Goal: Ask a question: Seek information or help from site administrators or community

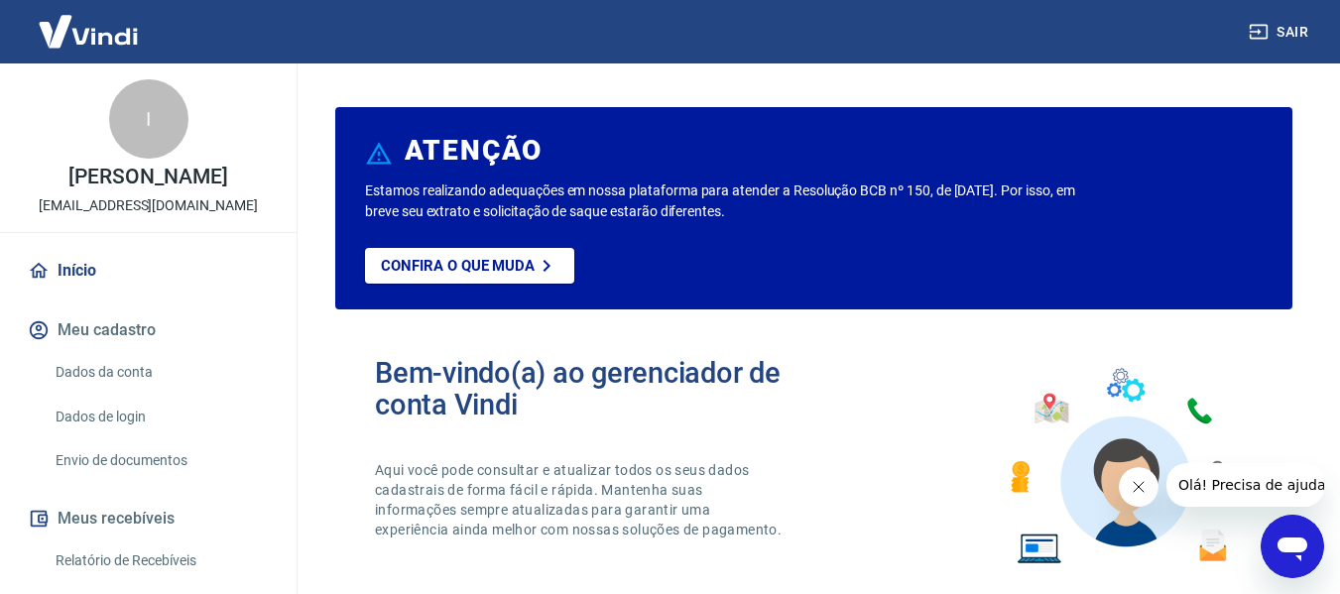
click at [1309, 549] on icon "Abrir janela de mensagens" at bounding box center [1292, 547] width 36 height 36
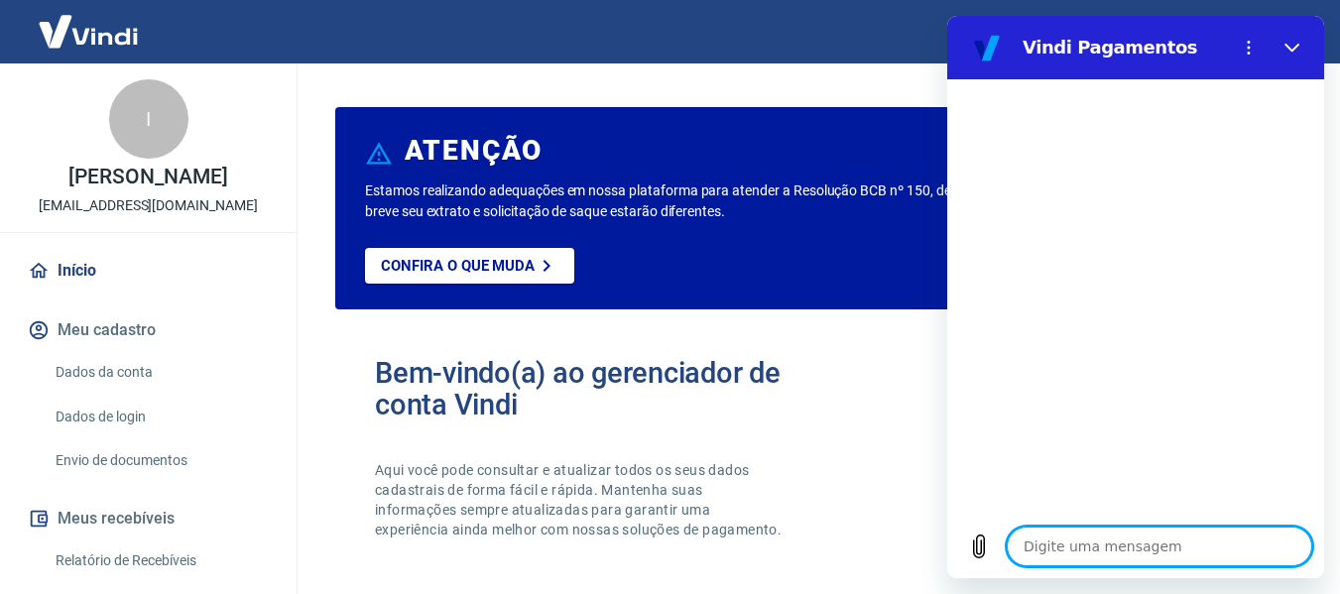
click at [1120, 534] on textarea at bounding box center [1159, 547] width 305 height 40
type textarea "o"
type textarea "x"
type textarea "ol"
type textarea "x"
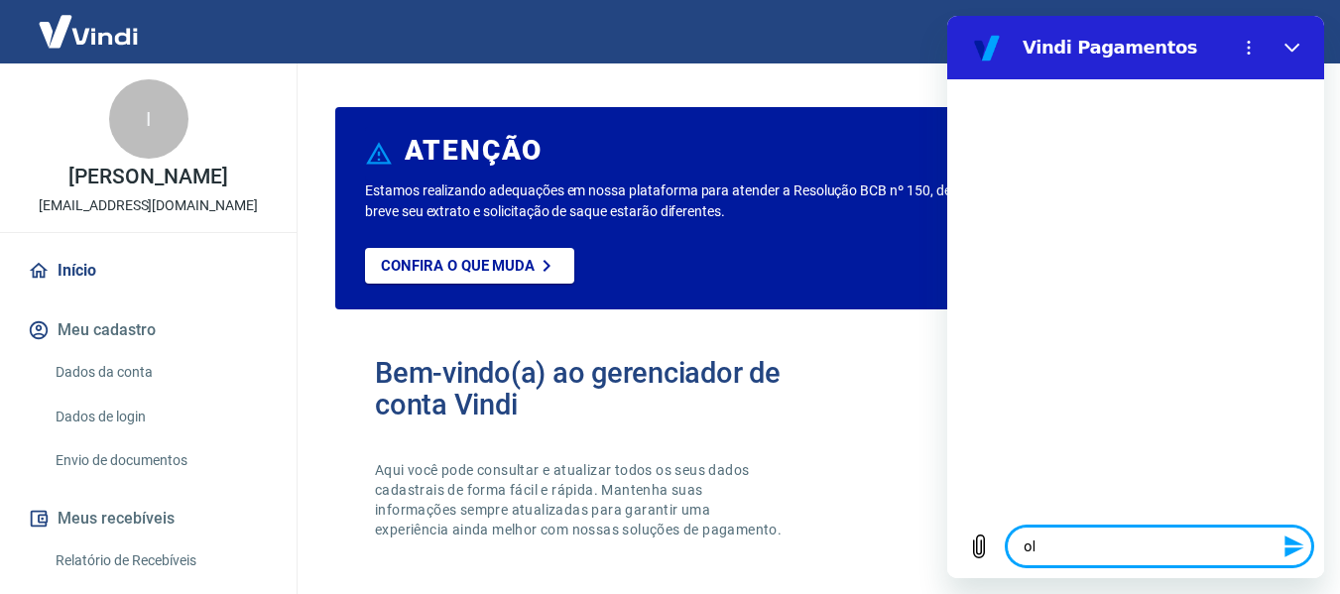
type textarea "olá"
type textarea "x"
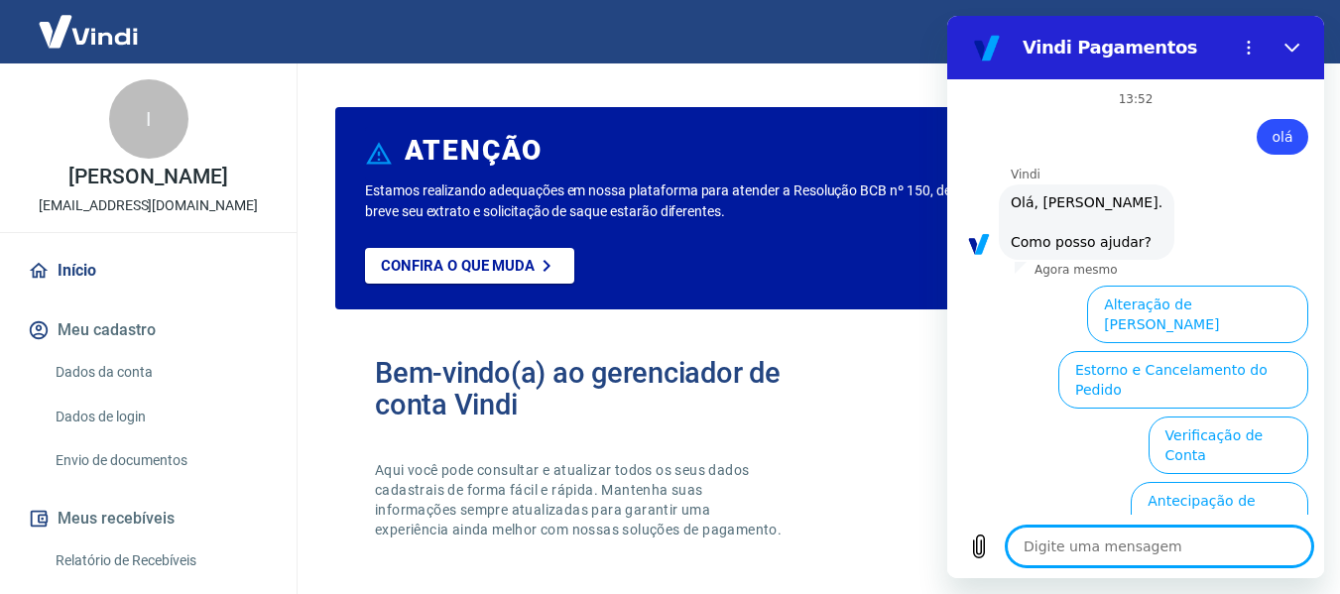
click at [64, 272] on link "Início" at bounding box center [148, 271] width 249 height 44
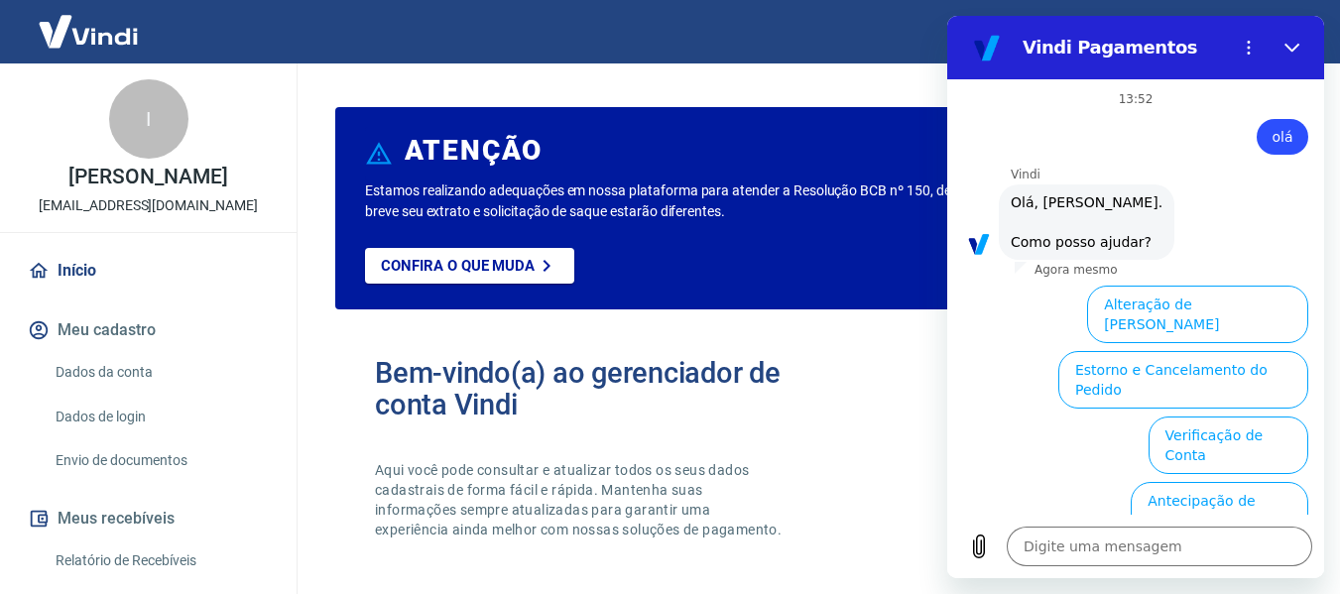
click at [167, 325] on button "Meu cadastro" at bounding box center [148, 330] width 249 height 44
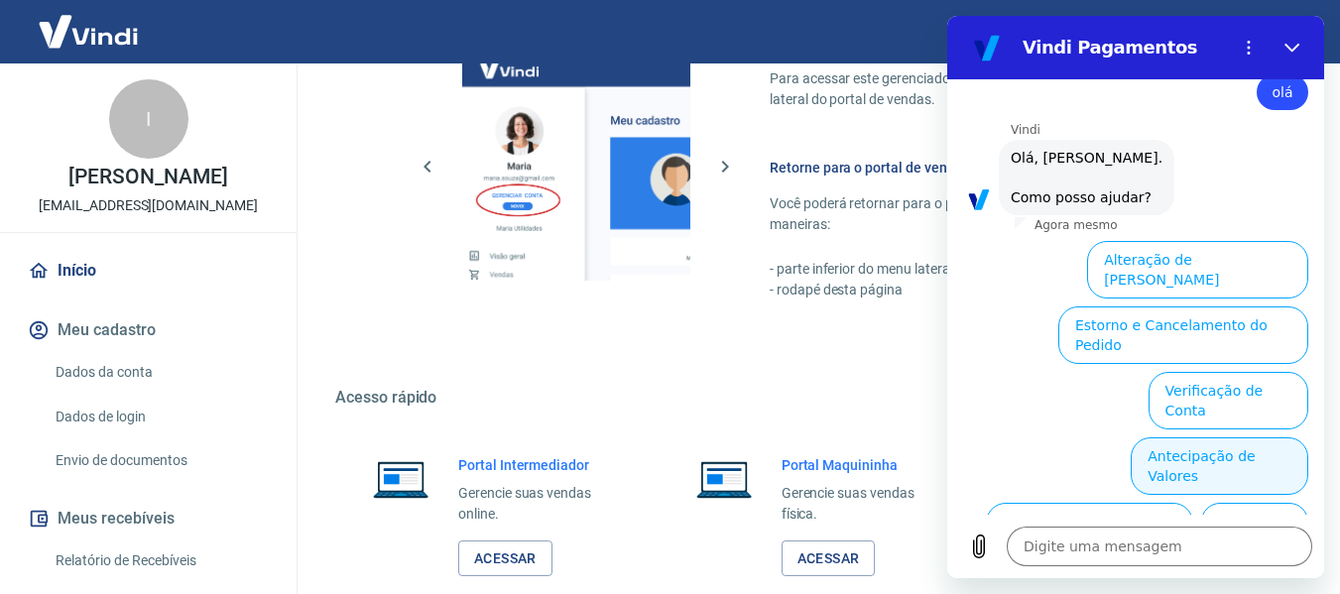
scroll to position [179, 0]
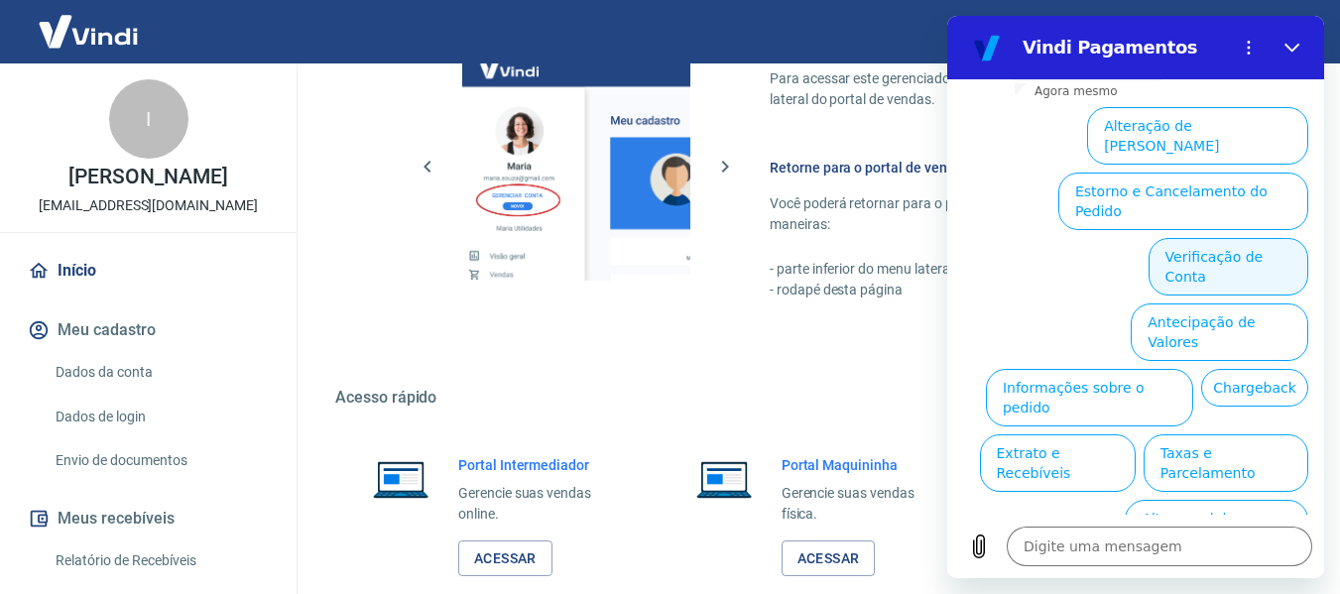
click at [1206, 238] on button "Verificação de Conta" at bounding box center [1228, 267] width 160 height 58
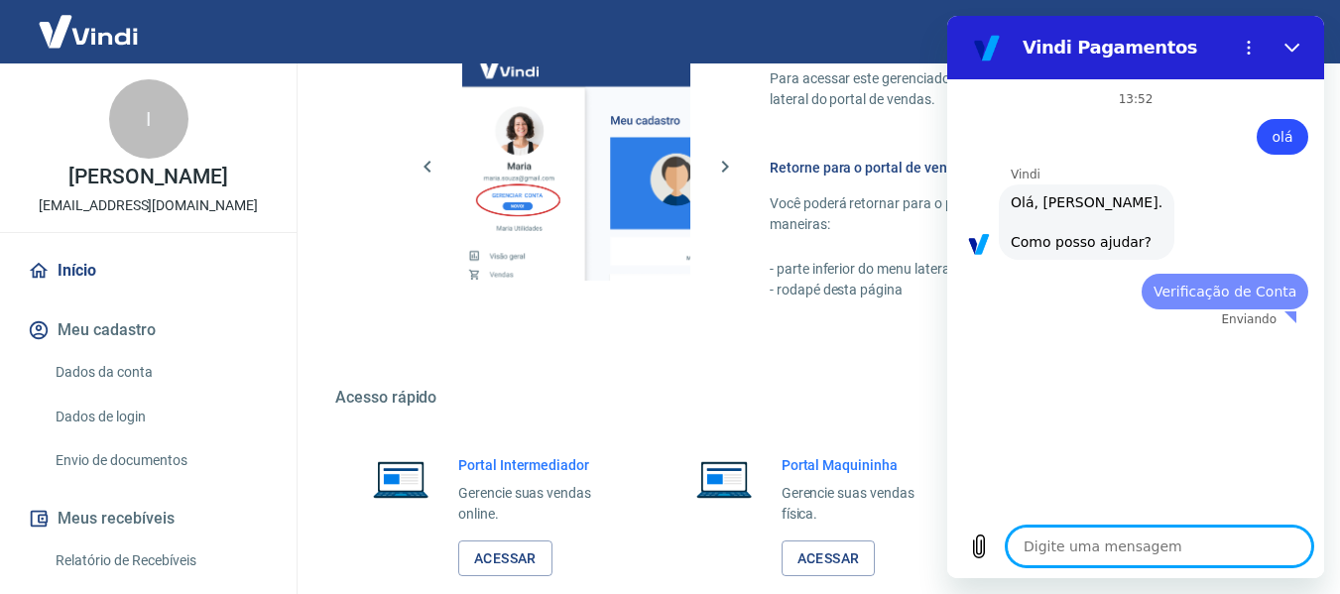
scroll to position [0, 0]
click at [1298, 43] on icon "Fechar" at bounding box center [1292, 48] width 16 height 16
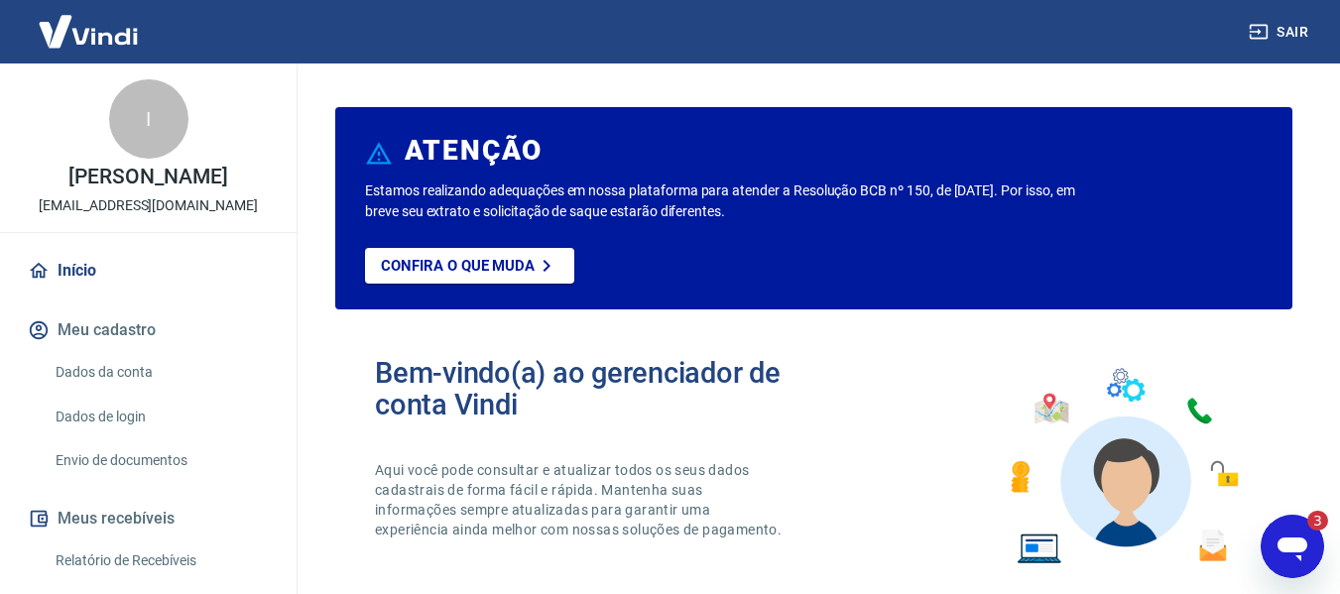
click at [1280, 542] on icon "Abrir janela de mensagens, 3 mensagens não lidas" at bounding box center [1292, 550] width 30 height 24
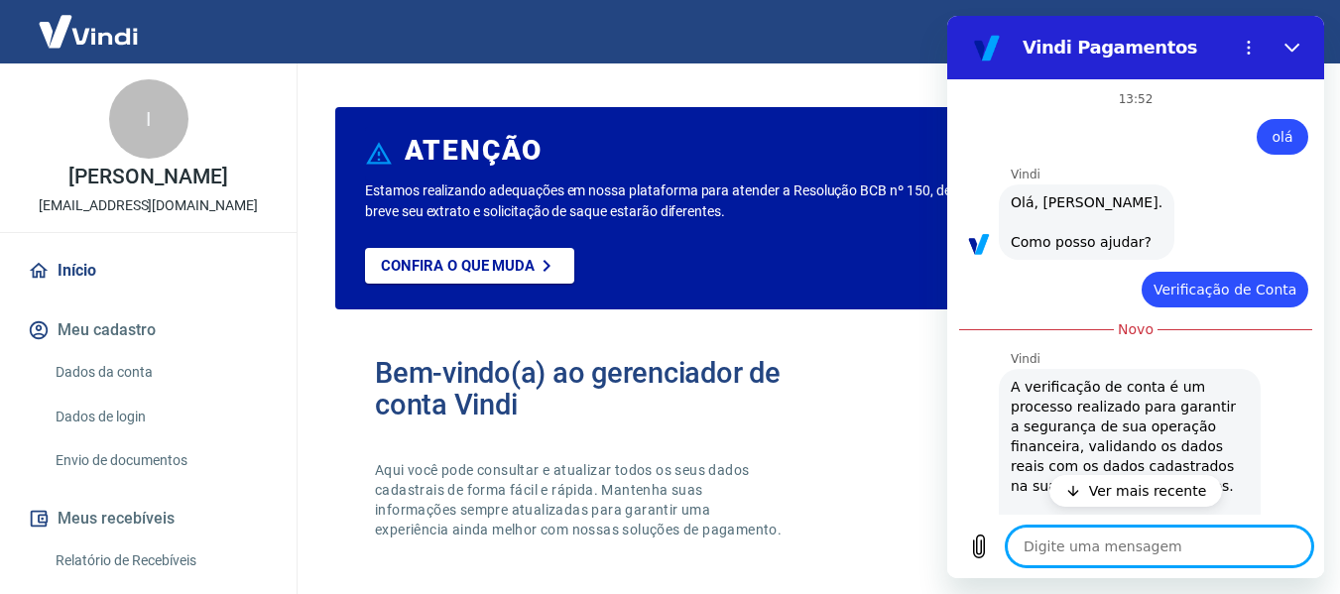
scroll to position [407, 0]
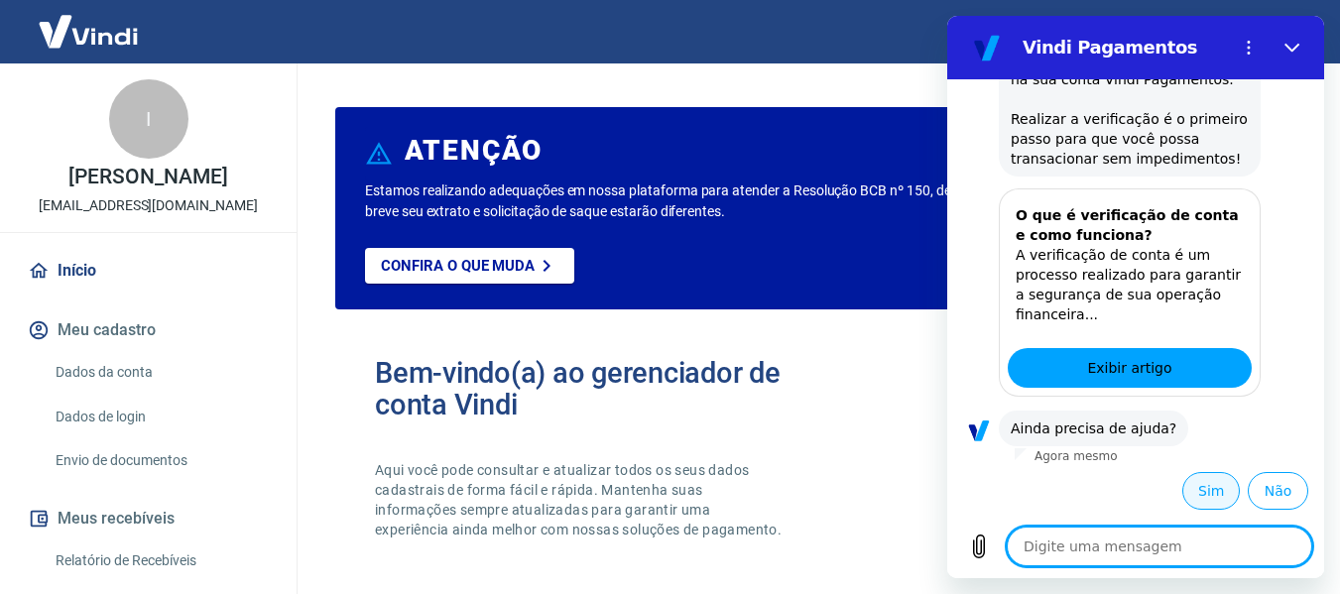
click at [1207, 501] on button "Sim" at bounding box center [1211, 491] width 58 height 38
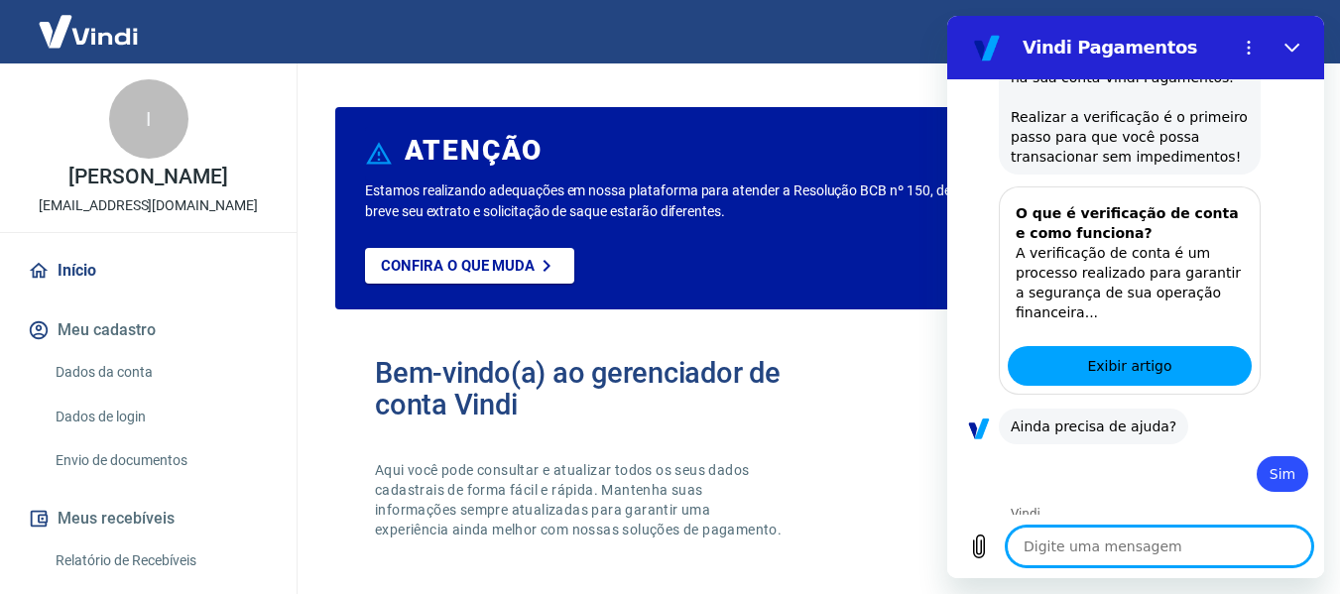
type textarea "x"
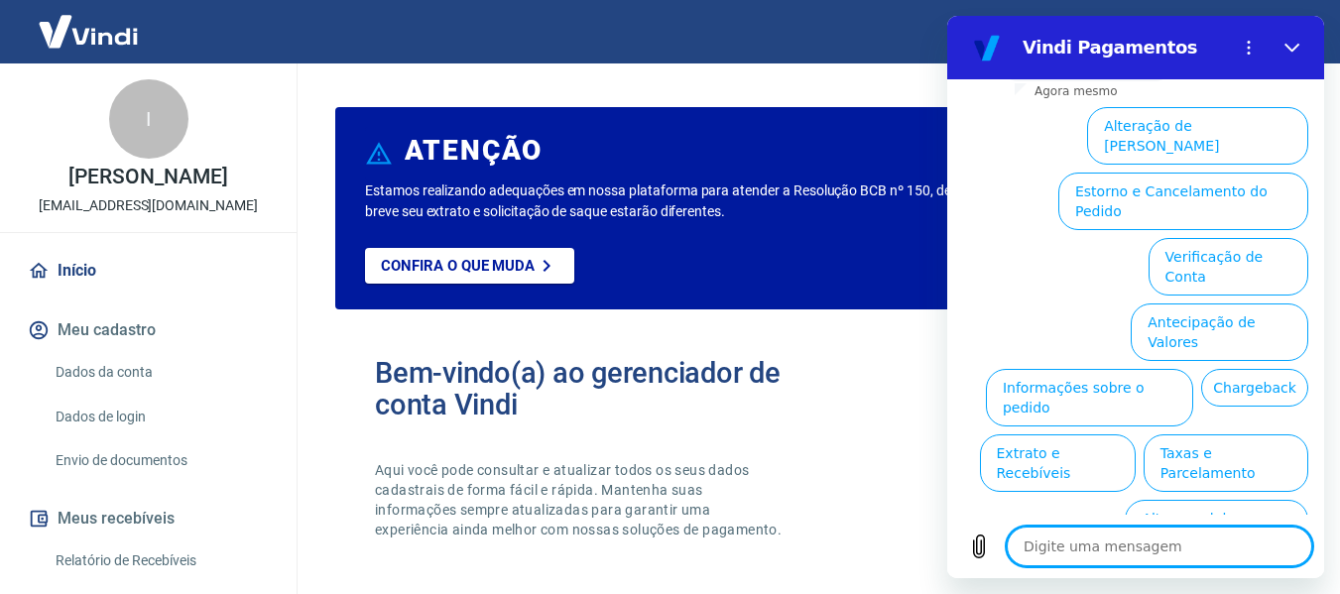
scroll to position [1239, 0]
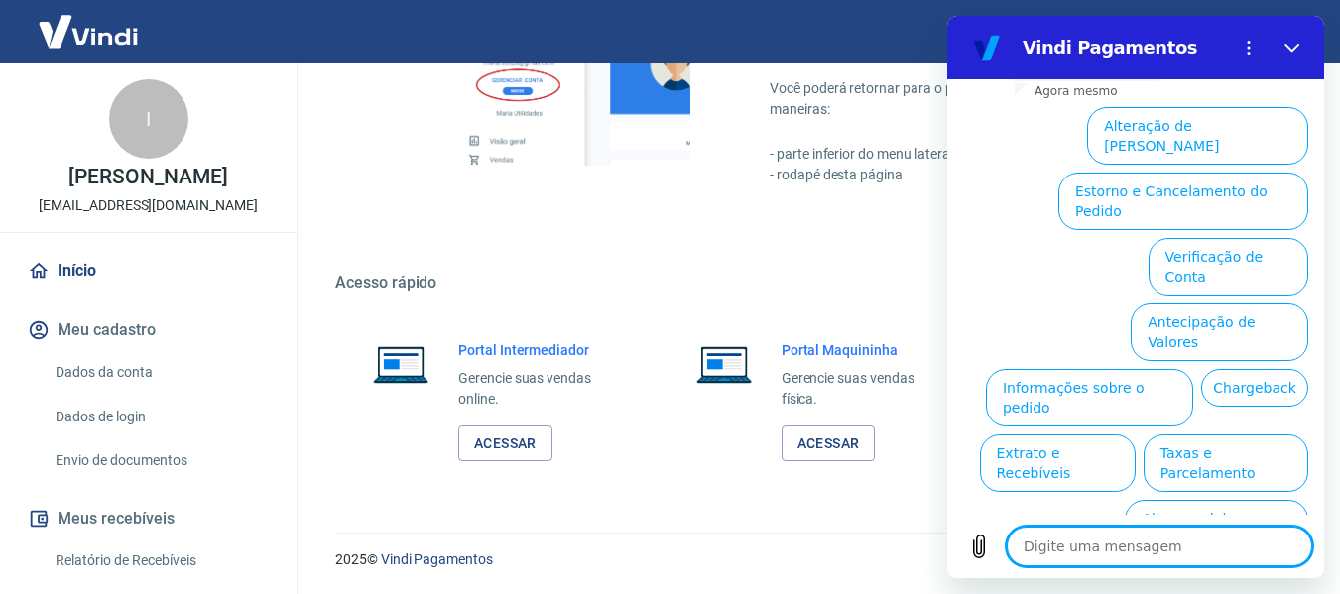
click at [1101, 539] on textarea at bounding box center [1159, 547] width 305 height 40
type textarea "f"
type textarea "x"
type textarea "fa"
type textarea "x"
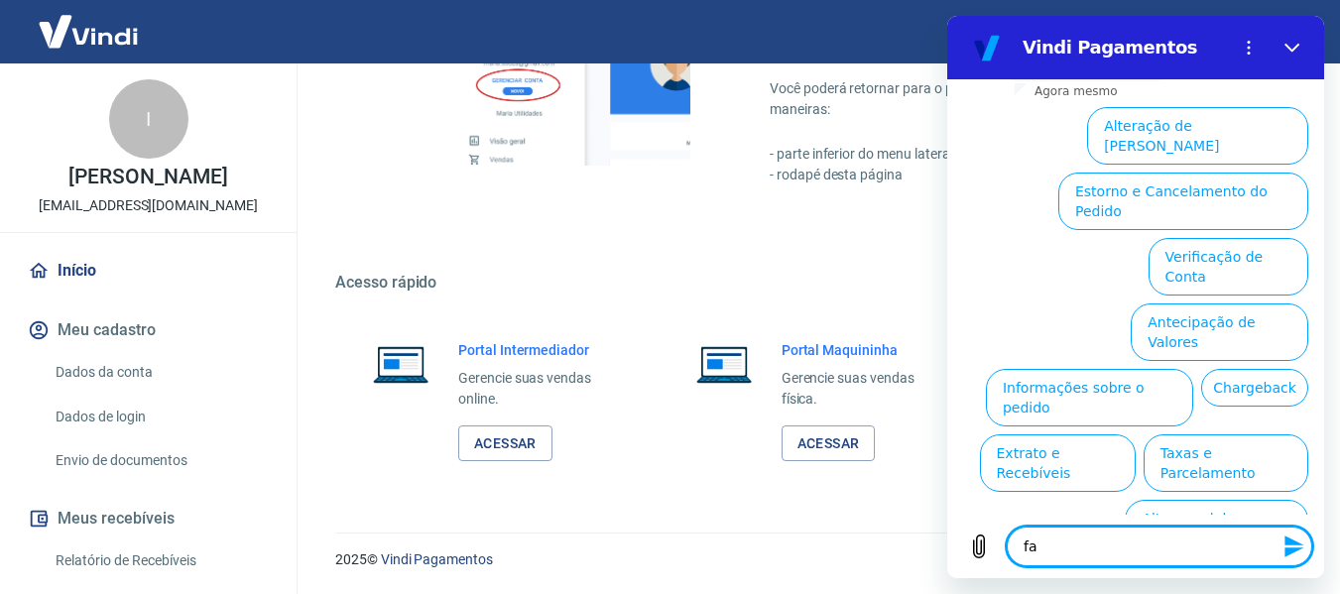
type textarea "fal"
type textarea "x"
type textarea "falr"
type textarea "x"
type textarea "falr"
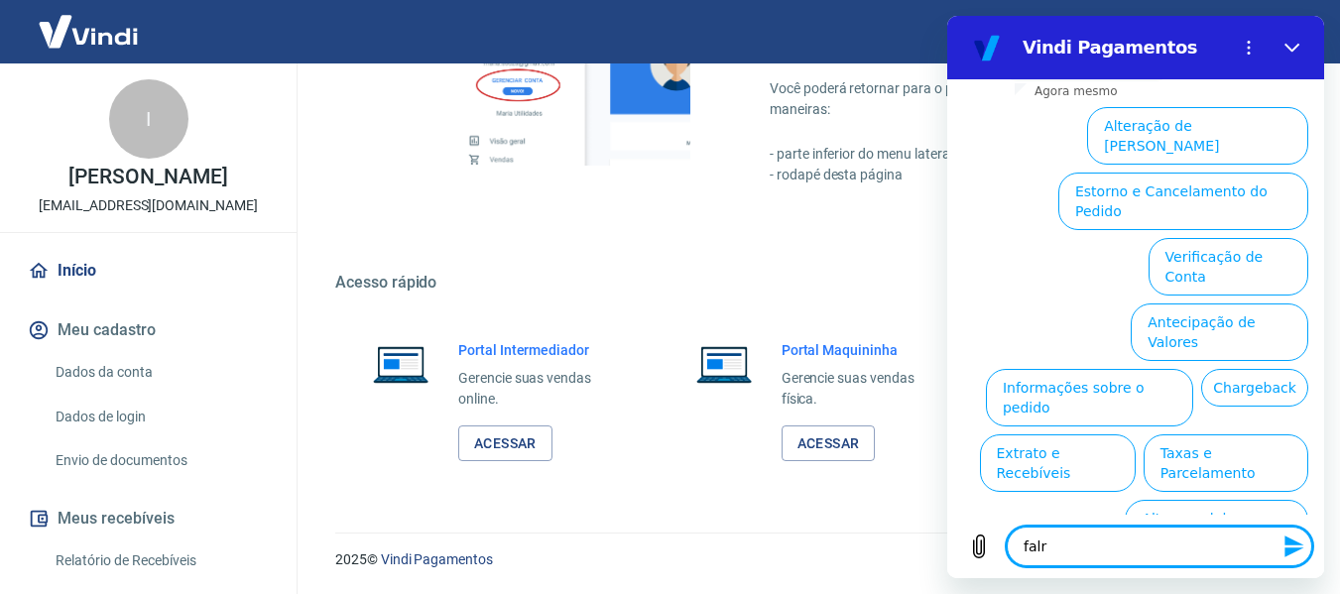
type textarea "x"
type textarea "falr c"
type textarea "x"
type textarea "falr co"
type textarea "x"
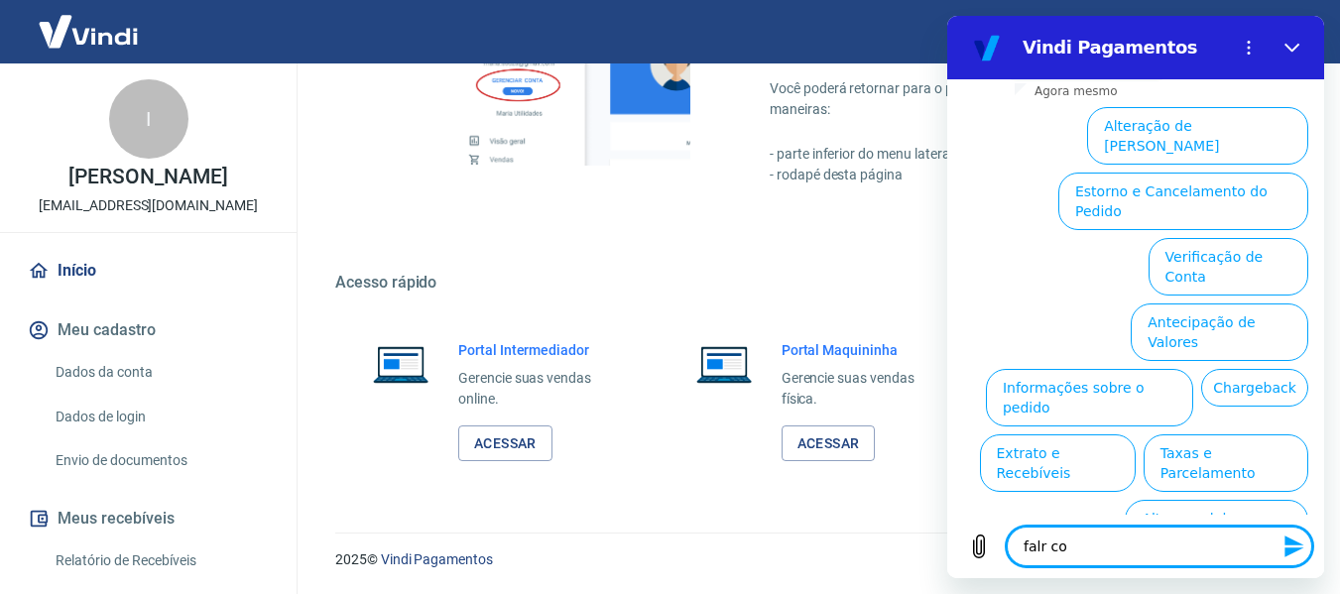
type textarea "falr com"
type textarea "x"
type textarea "falr com"
type textarea "x"
type textarea "falr com"
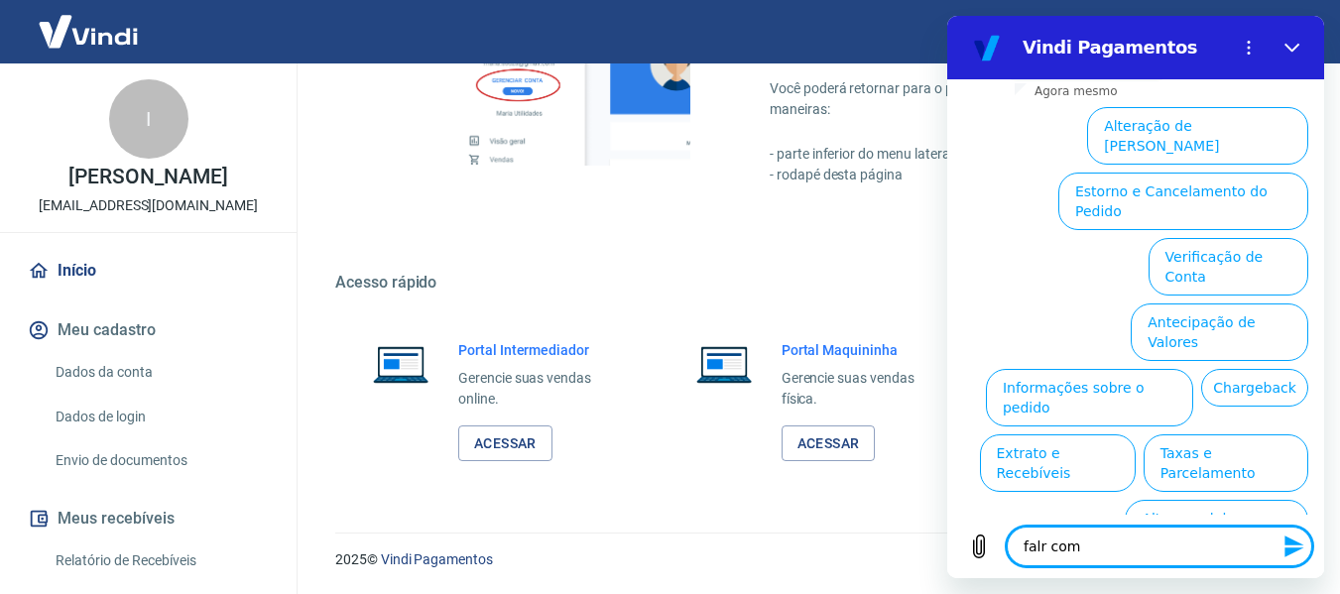
type textarea "x"
type textarea "falr co"
type textarea "x"
type textarea "falr c"
type textarea "x"
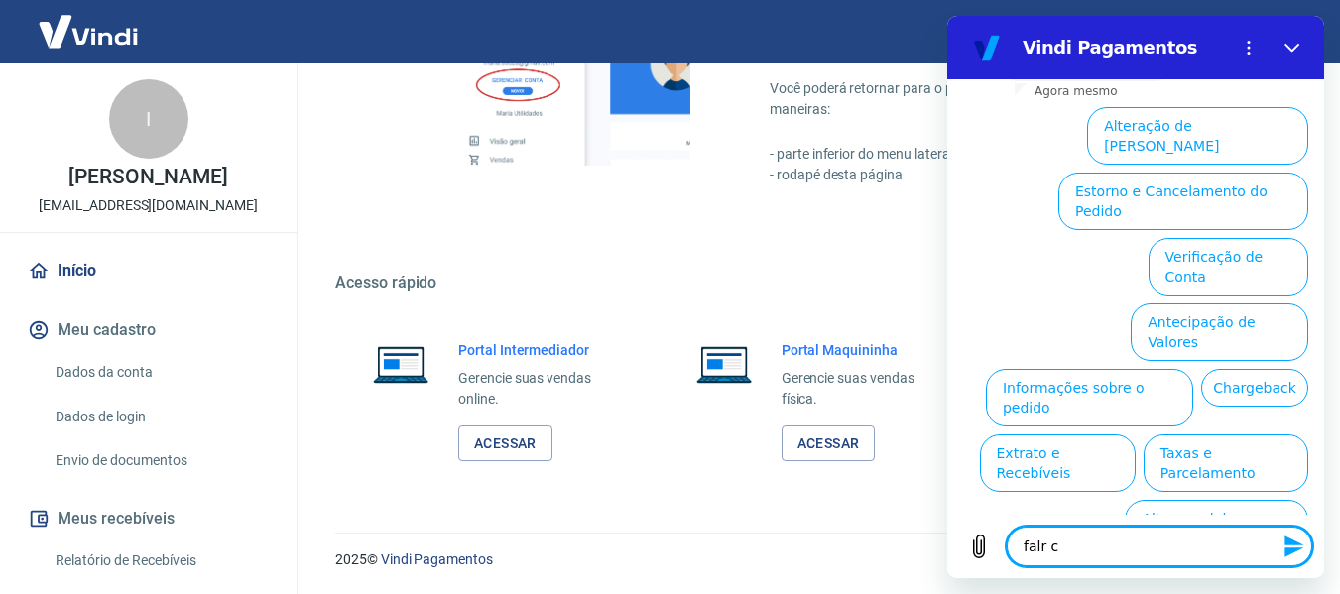
type textarea "falr"
type textarea "x"
type textarea "falr"
type textarea "x"
type textarea "fal"
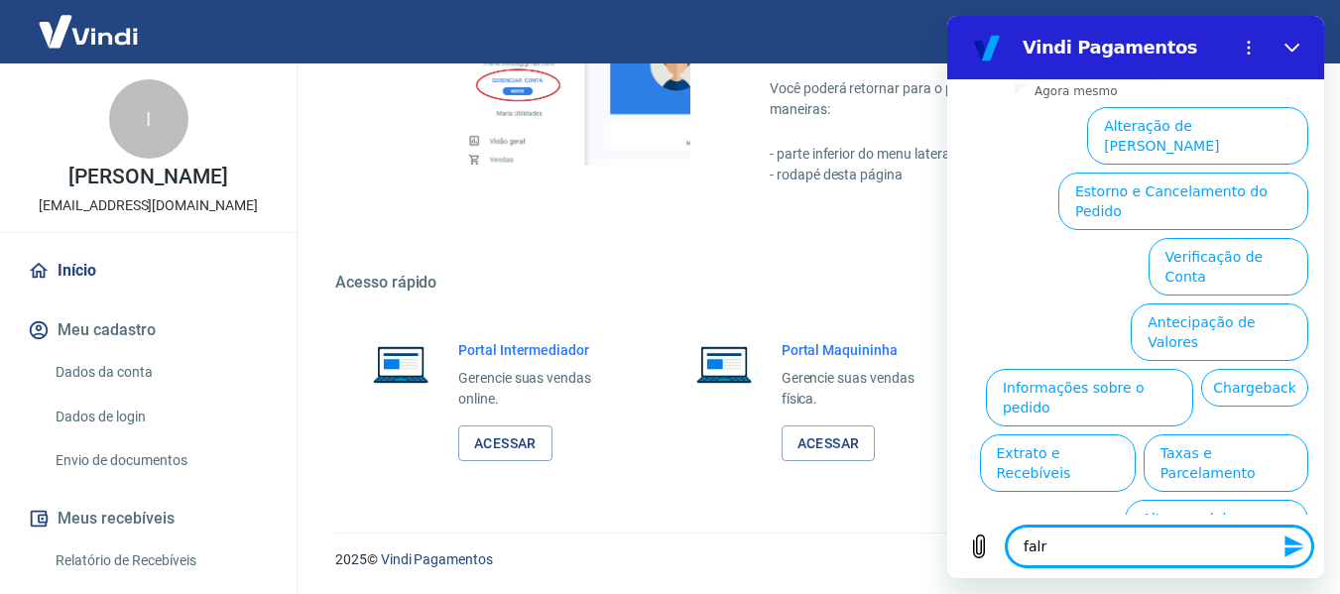
type textarea "x"
type textarea "fala"
type textarea "x"
type textarea "falar"
type textarea "x"
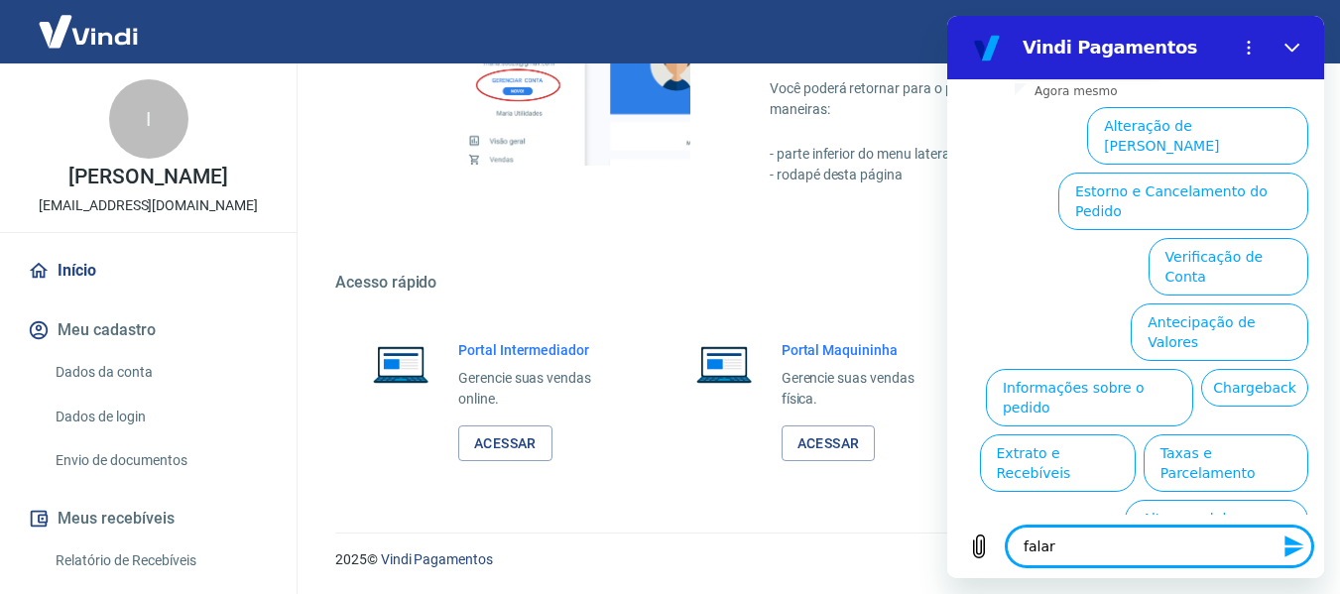
type textarea "falar"
type textarea "x"
type textarea "falar c"
type textarea "x"
type textarea "falar co"
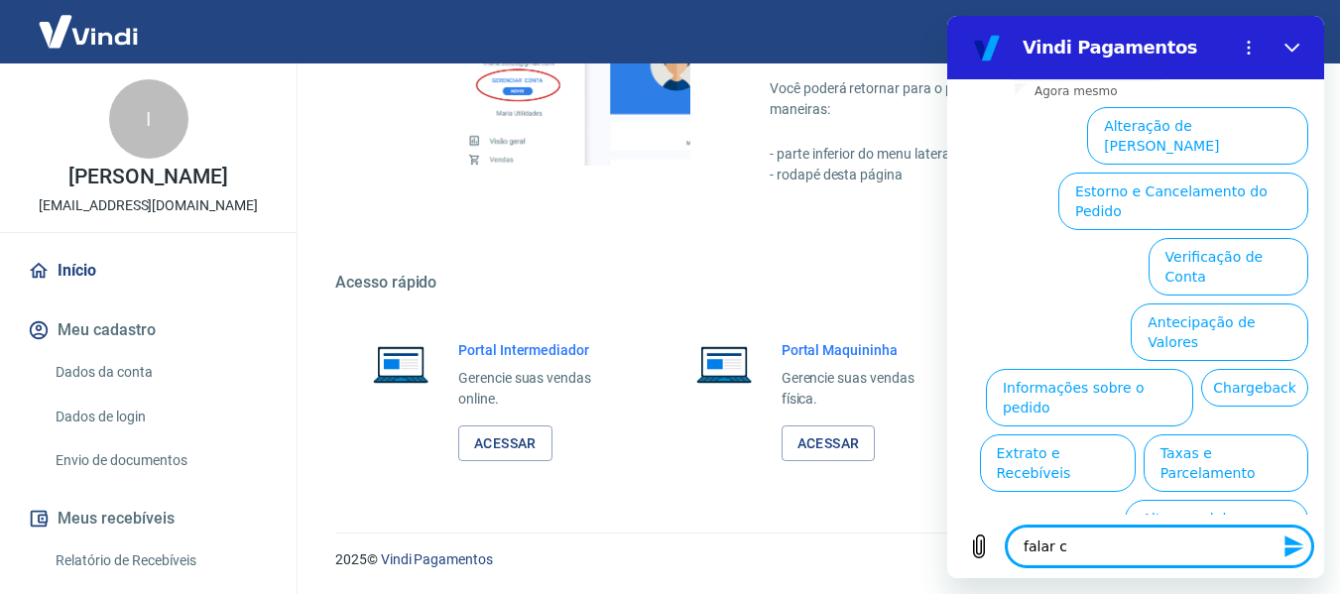
type textarea "x"
type textarea "falar com"
type textarea "x"
type textarea "falar com"
type textarea "x"
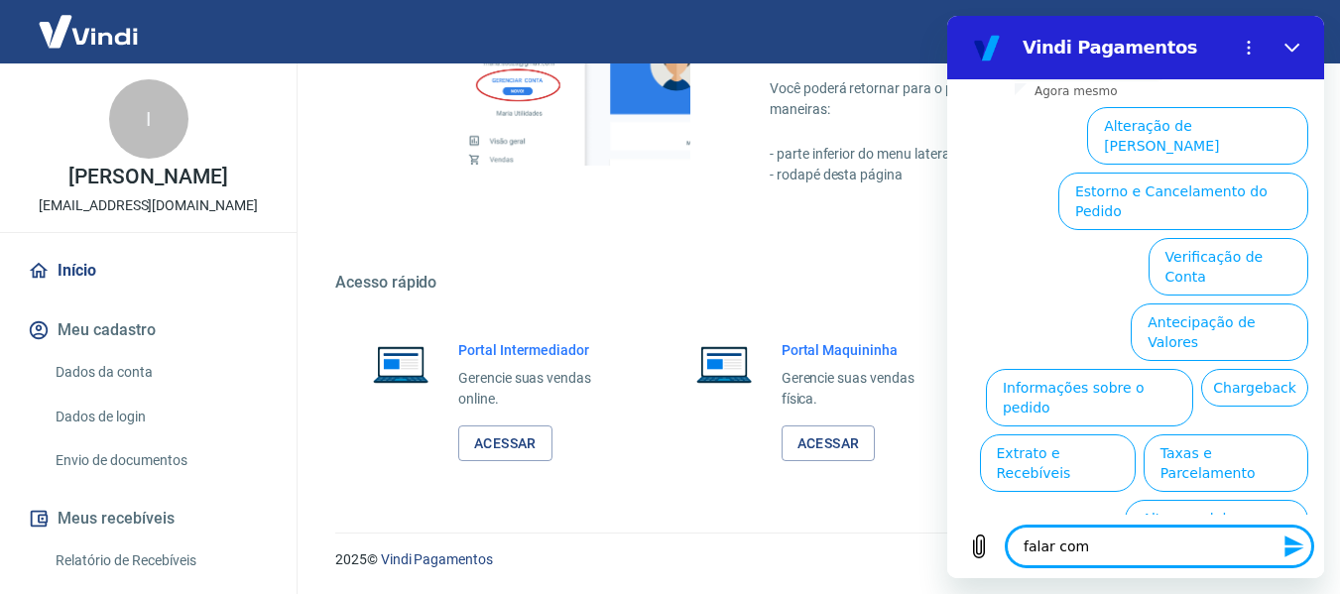
type textarea "falar com a"
type textarea "x"
type textarea "falar com at"
type textarea "x"
type textarea "falar com ate"
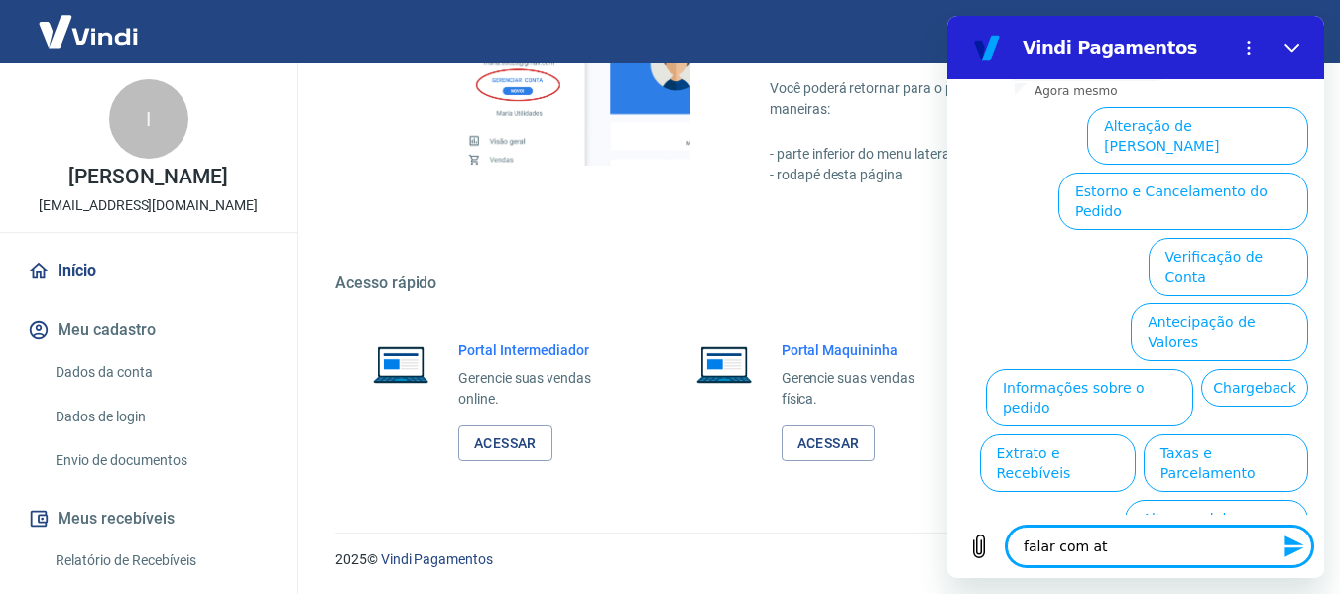
type textarea "x"
type textarea "falar com [GEOGRAPHIC_DATA]"
type textarea "x"
type textarea "falar com atend"
type textarea "x"
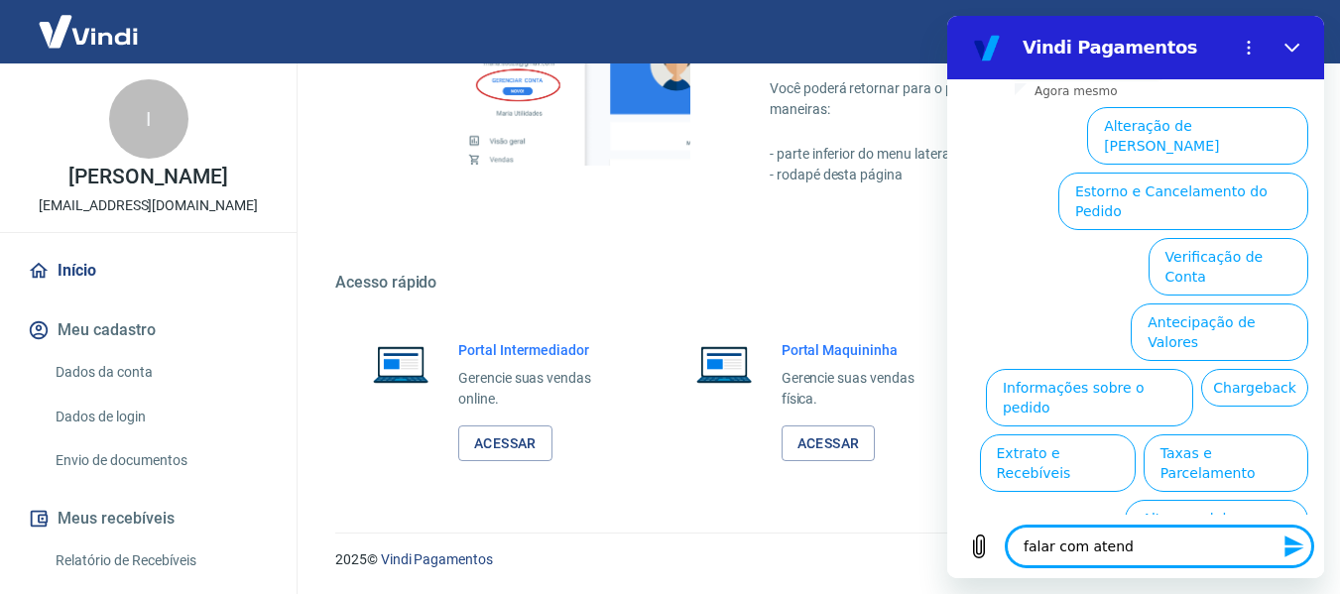
type textarea "falar com atende"
type textarea "x"
type textarea "falar com atenden"
type textarea "x"
type textarea "falar com atendent"
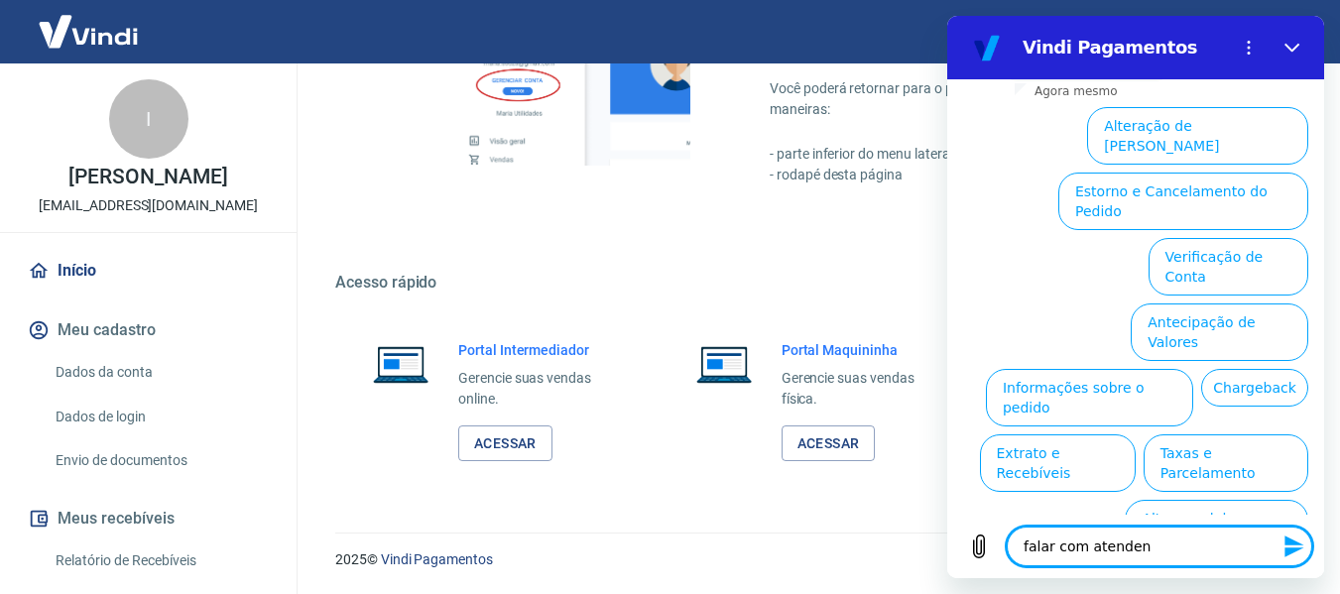
type textarea "x"
type textarea "falar com atendente"
type textarea "x"
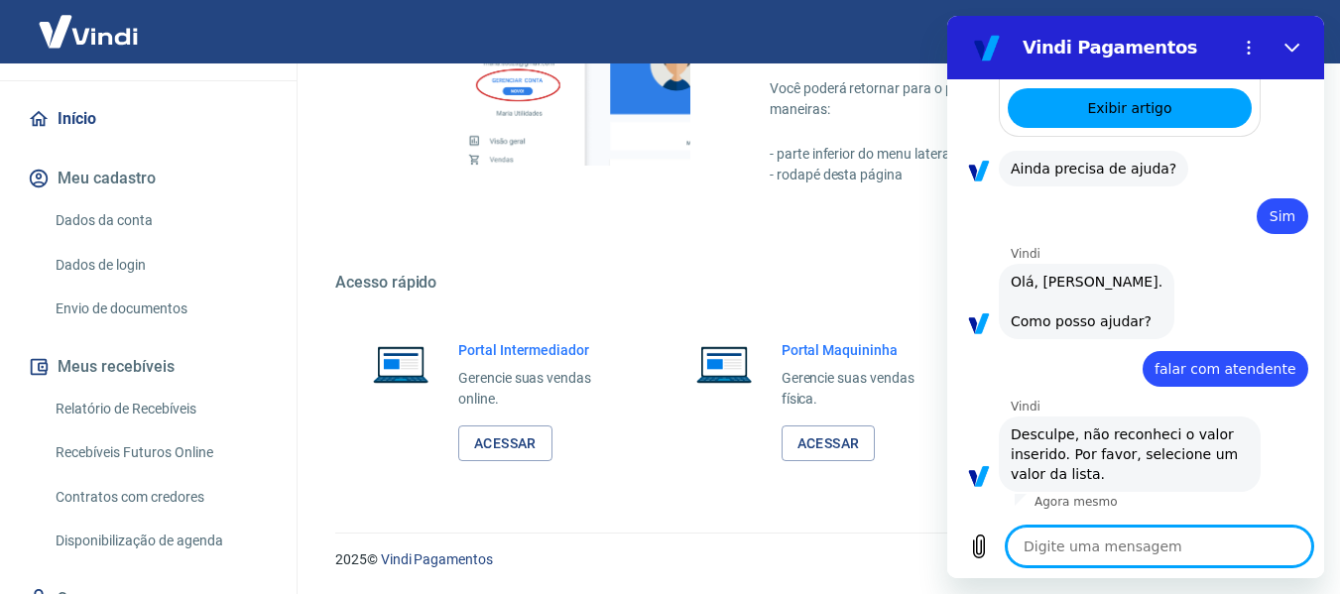
scroll to position [198, 0]
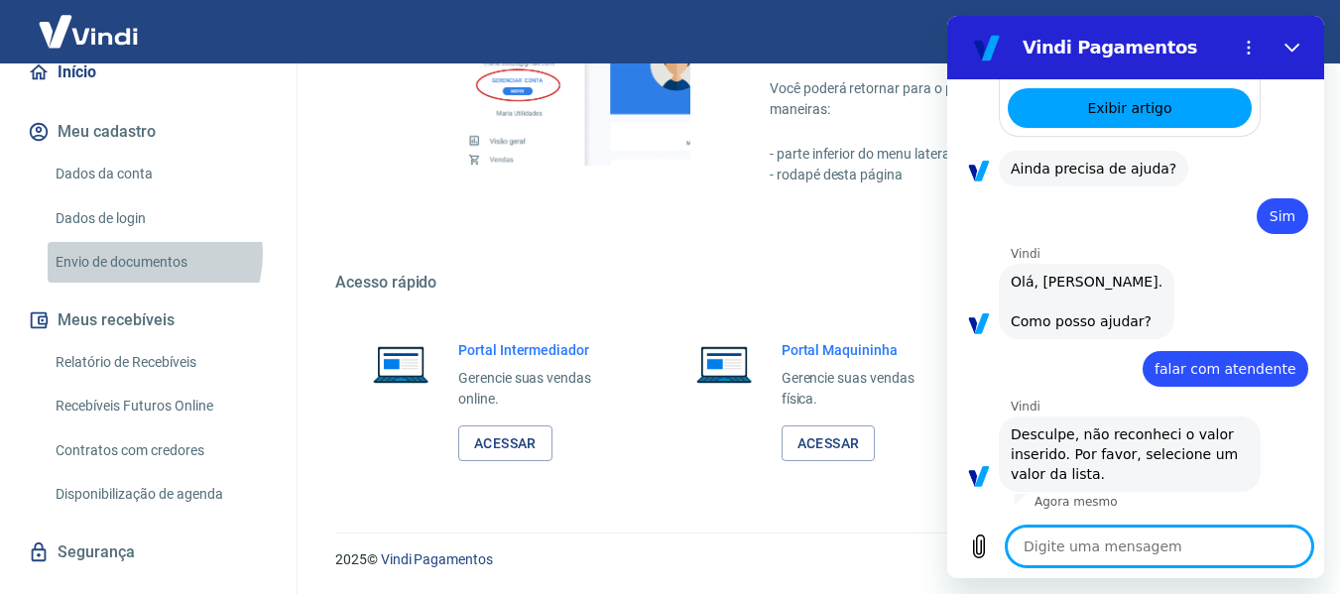
click at [145, 254] on link "Envio de documentos" at bounding box center [160, 262] width 225 height 41
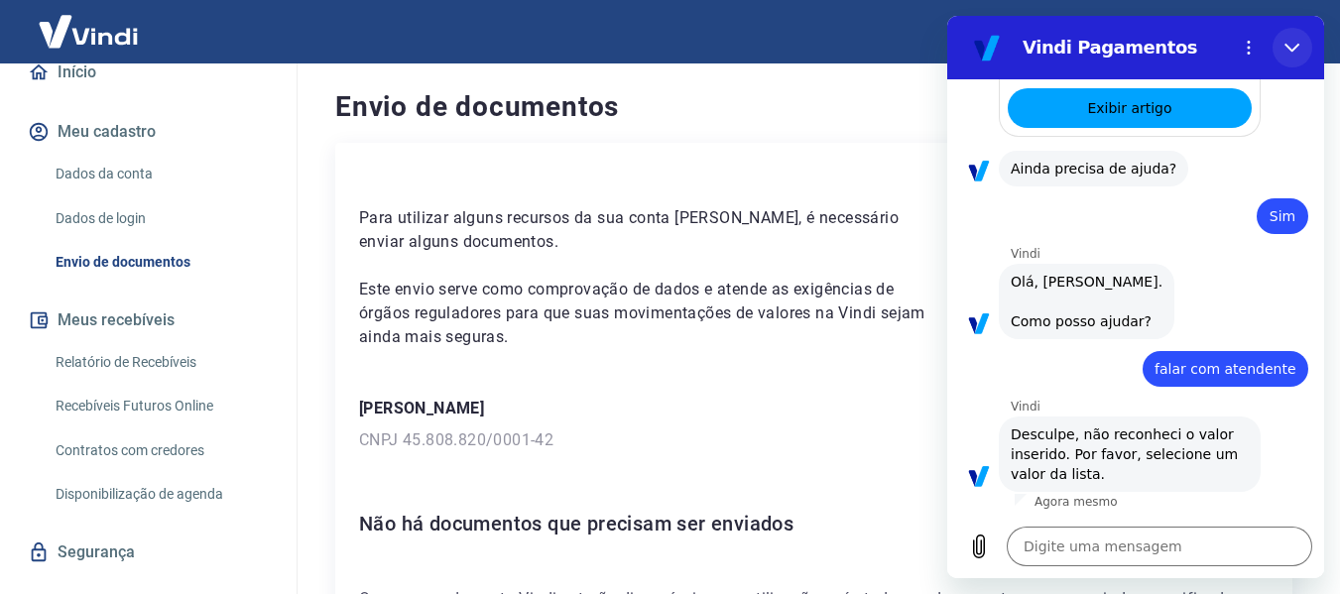
click at [1287, 56] on button "Fechar" at bounding box center [1292, 48] width 40 height 40
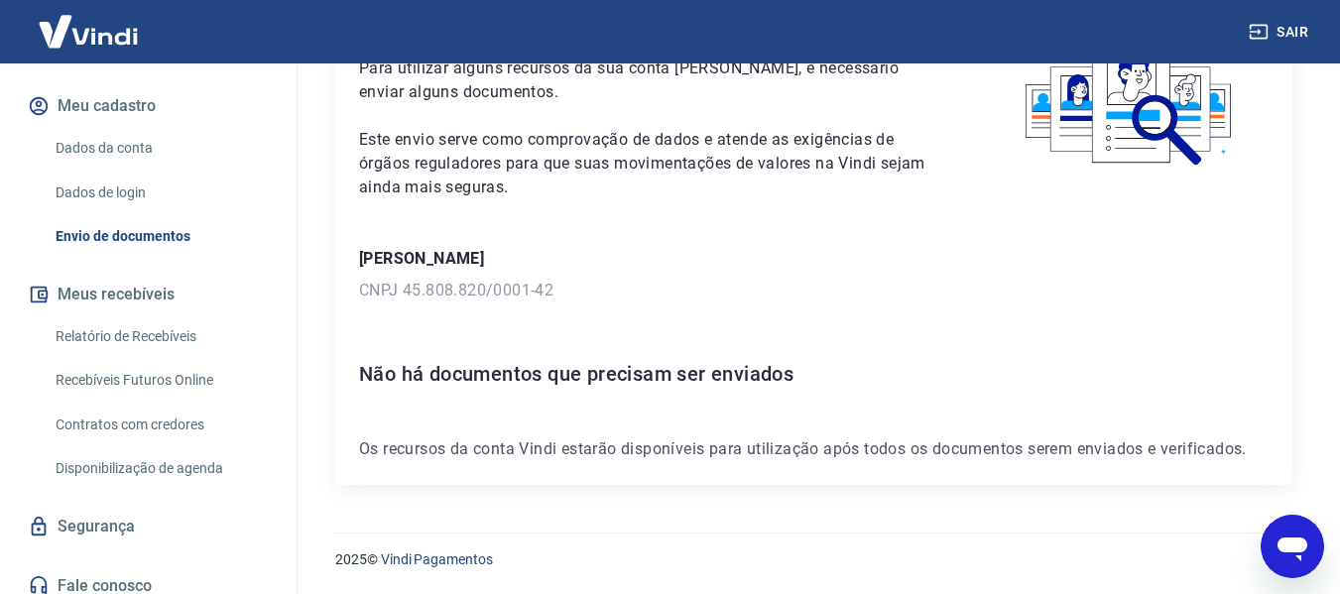
scroll to position [238, 0]
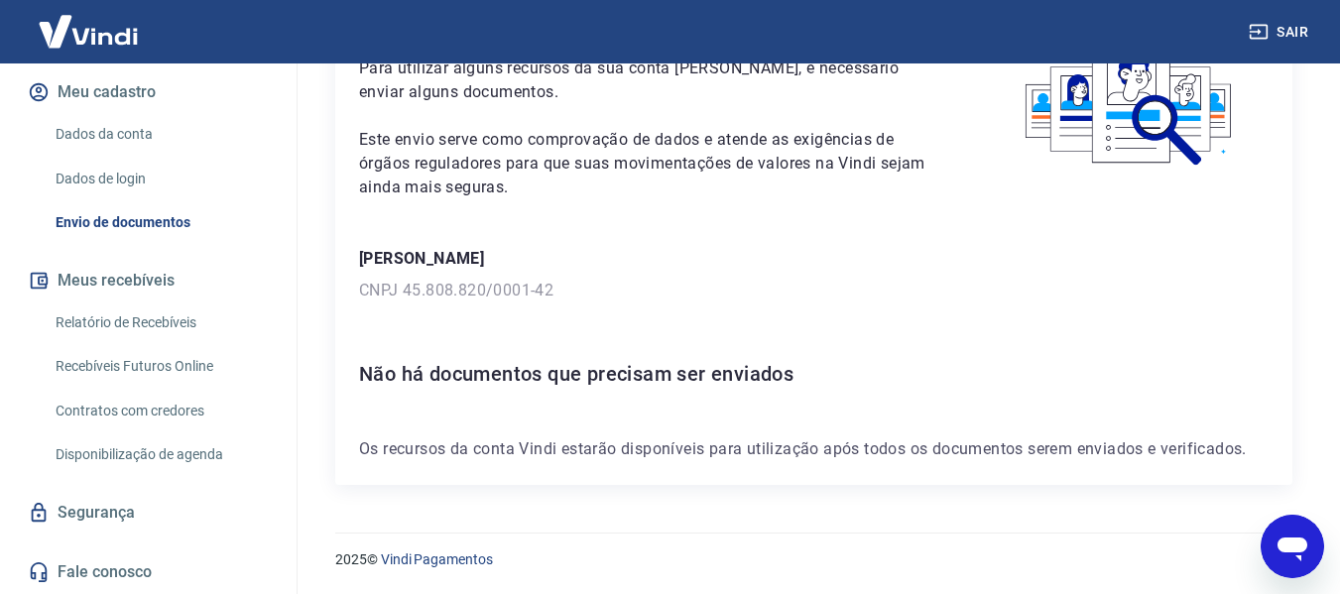
click at [157, 555] on link "Fale conosco" at bounding box center [148, 572] width 249 height 44
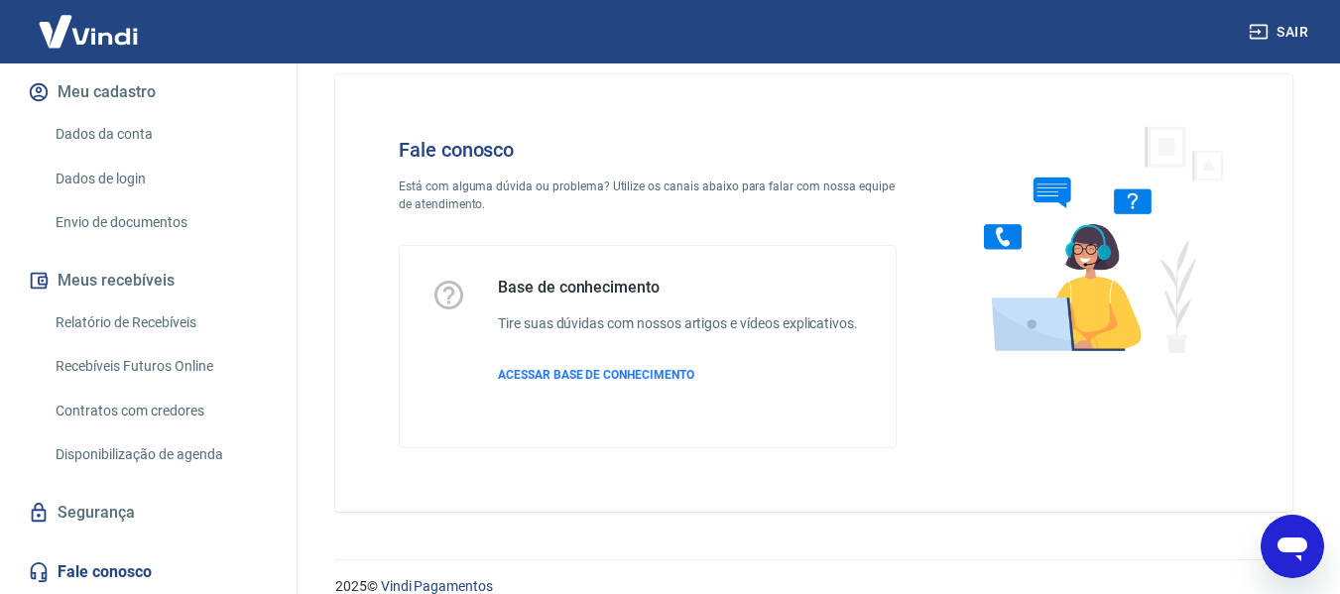
scroll to position [56, 0]
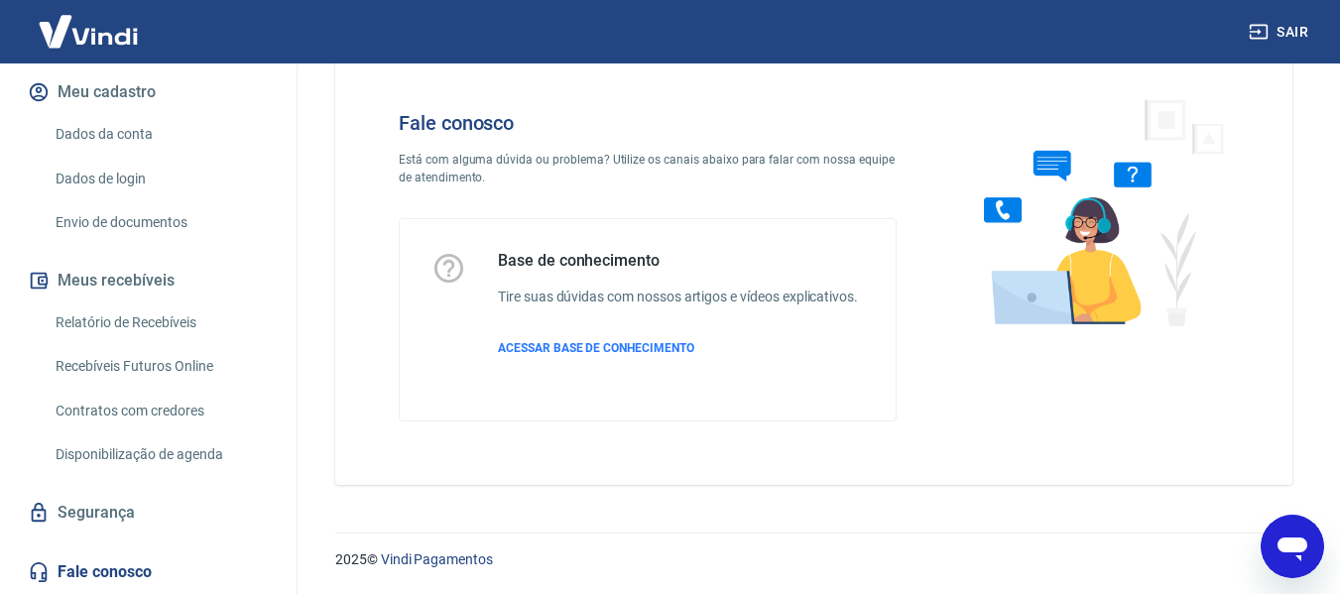
click at [142, 512] on link "Segurança" at bounding box center [148, 513] width 249 height 44
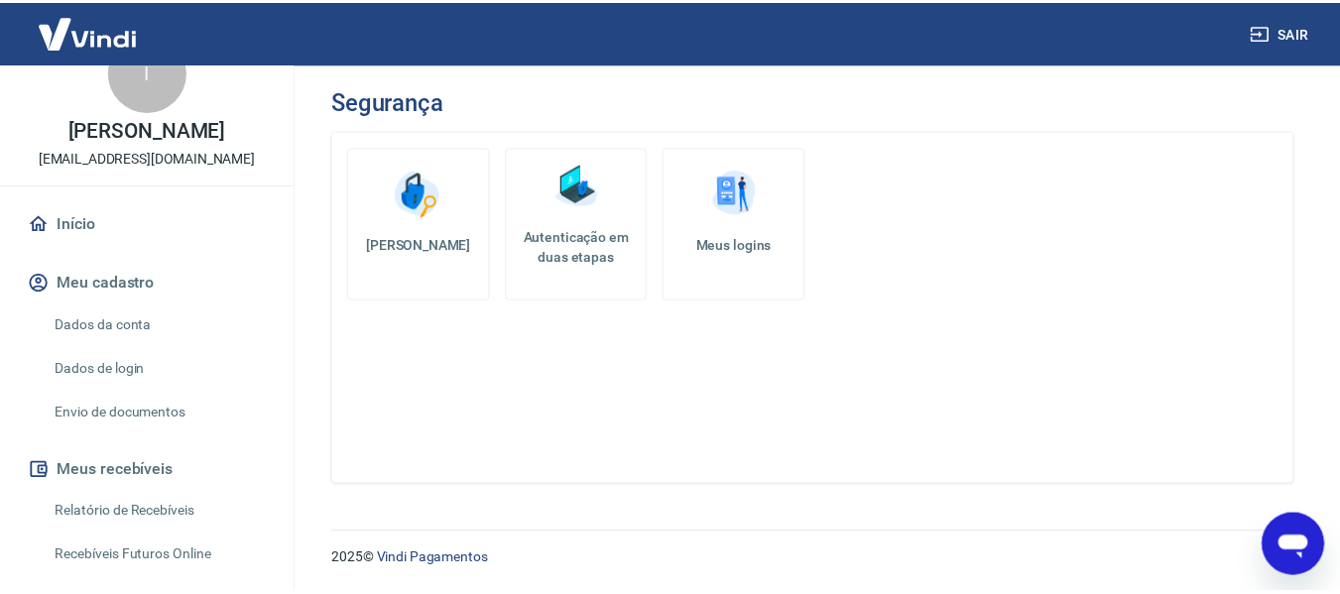
scroll to position [45, 0]
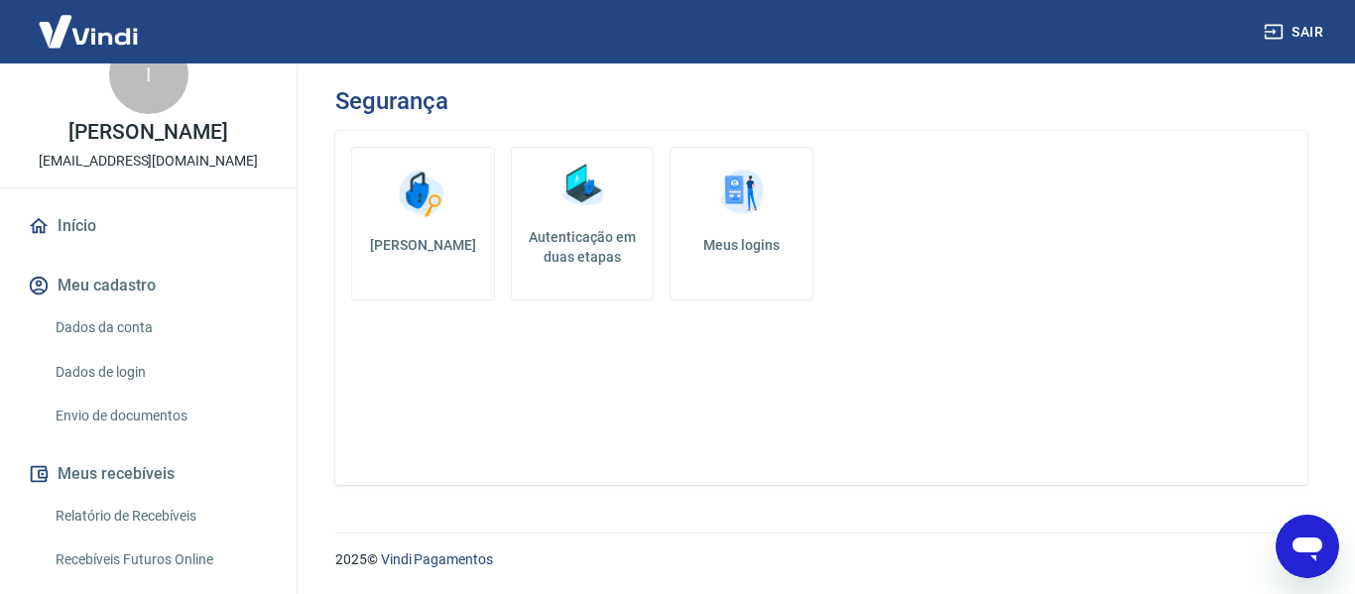
click at [74, 225] on link "Início" at bounding box center [148, 226] width 249 height 44
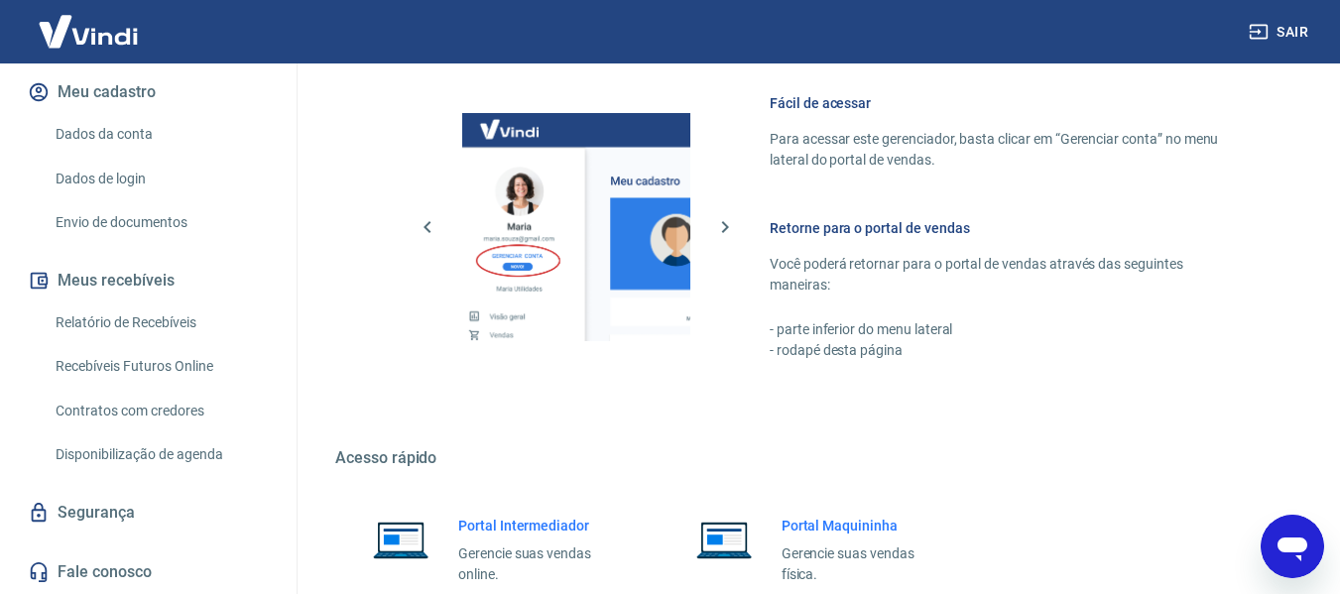
scroll to position [1239, 0]
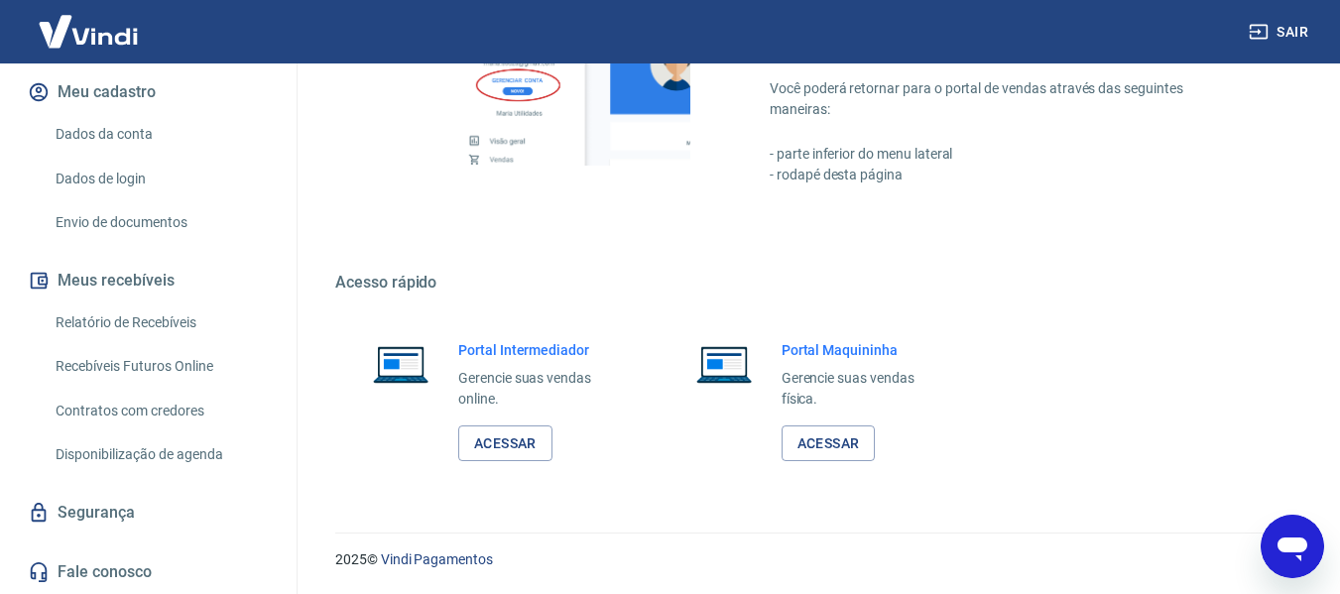
click at [1283, 531] on icon "Abrir janela de mensagens" at bounding box center [1292, 547] width 36 height 36
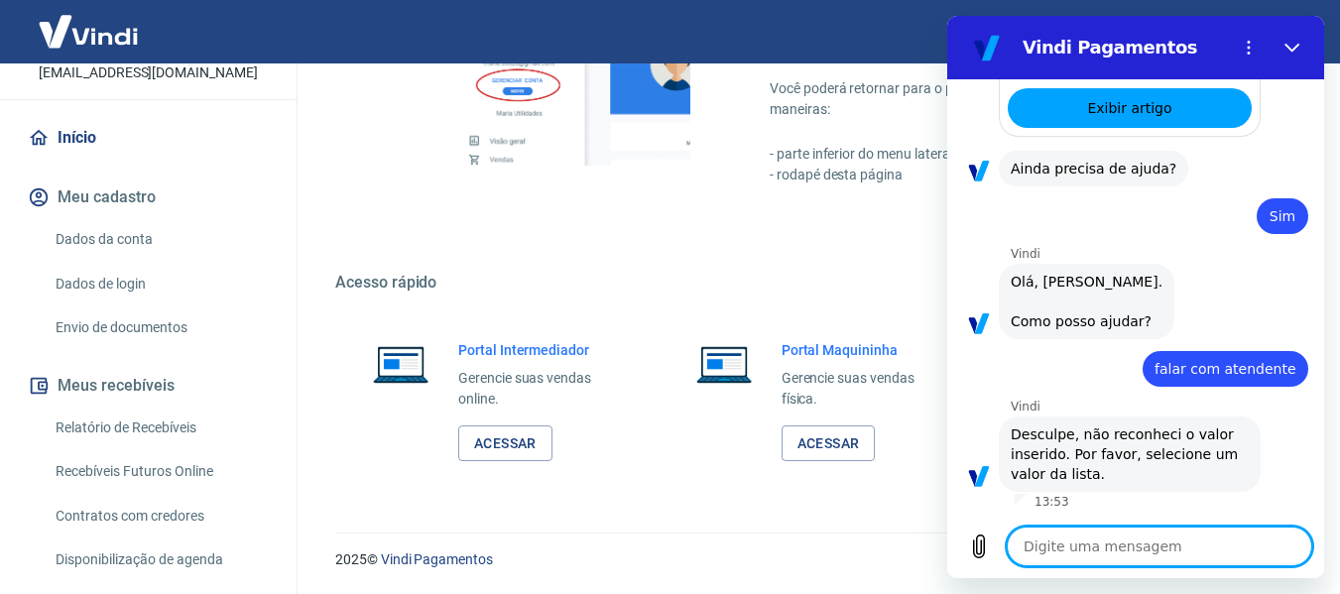
scroll to position [0, 0]
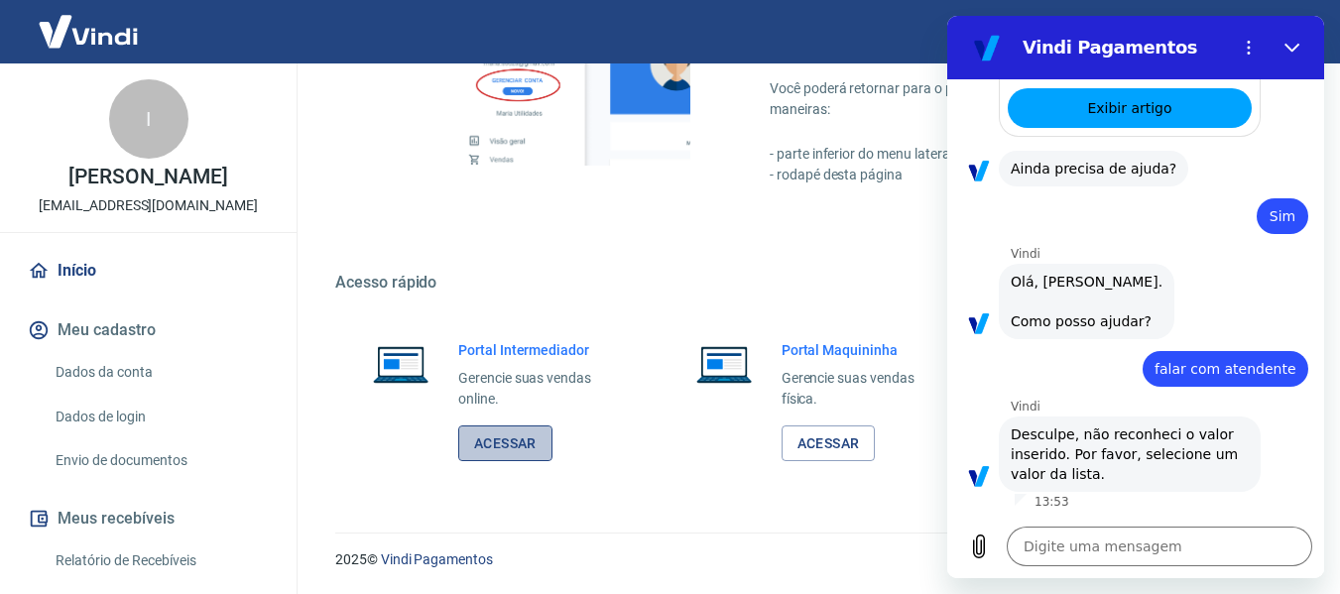
click at [511, 435] on link "Acessar" at bounding box center [505, 443] width 94 height 37
click at [1294, 56] on button "Fechar" at bounding box center [1292, 48] width 40 height 40
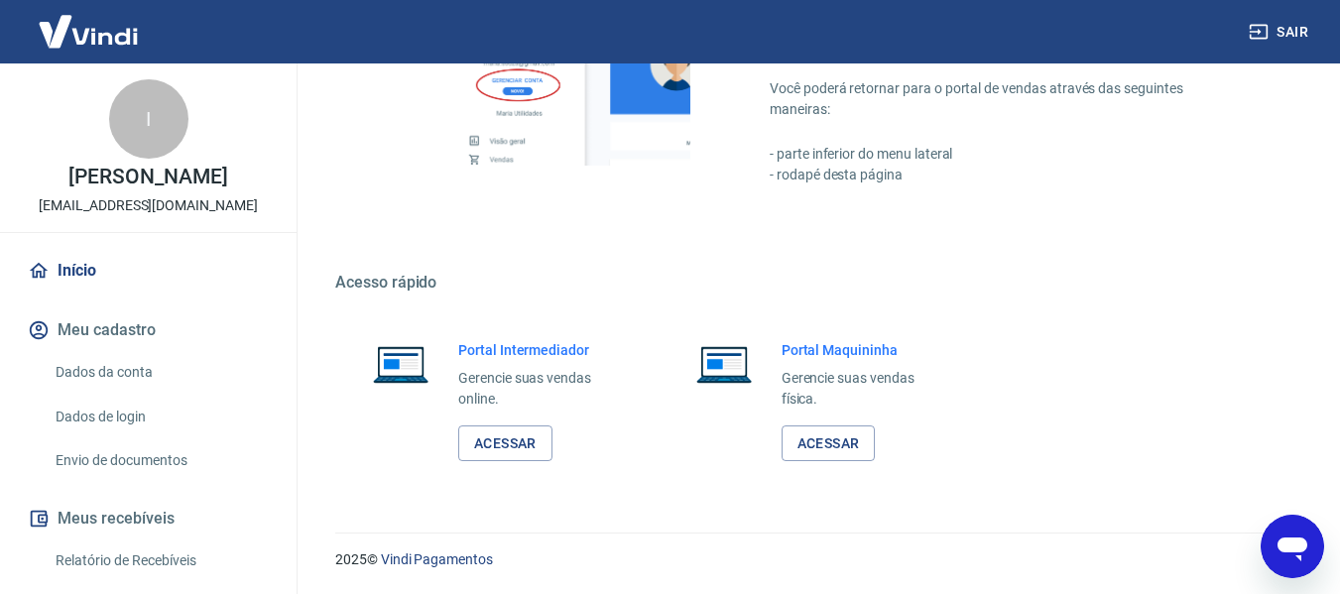
scroll to position [893, 0]
type textarea "x"
